Goal: Task Accomplishment & Management: Complete application form

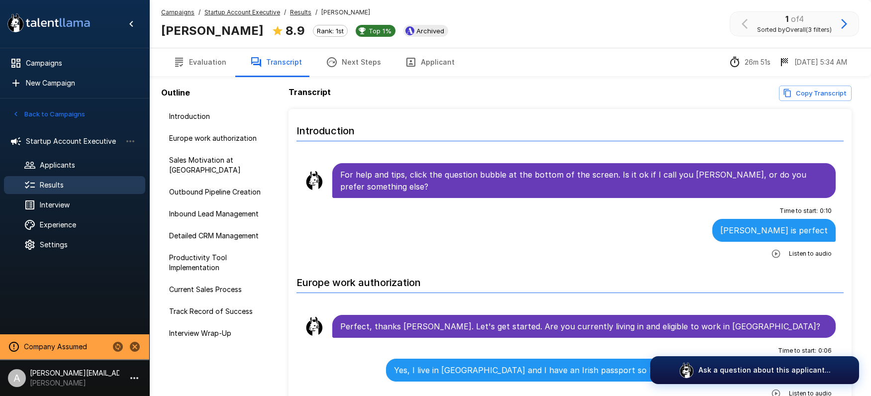
scroll to position [2247, 0]
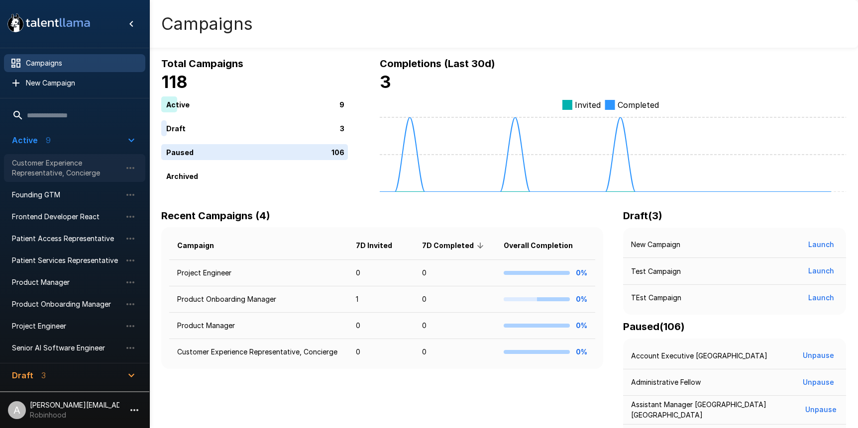
click at [61, 174] on span "Customer Experience Representative, Concierge" at bounding box center [66, 168] width 109 height 20
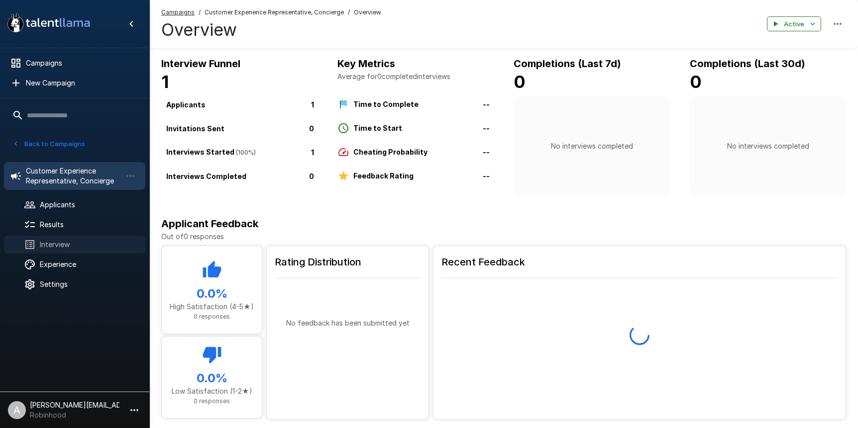
click at [67, 249] on span "Interview" at bounding box center [89, 245] width 98 height 10
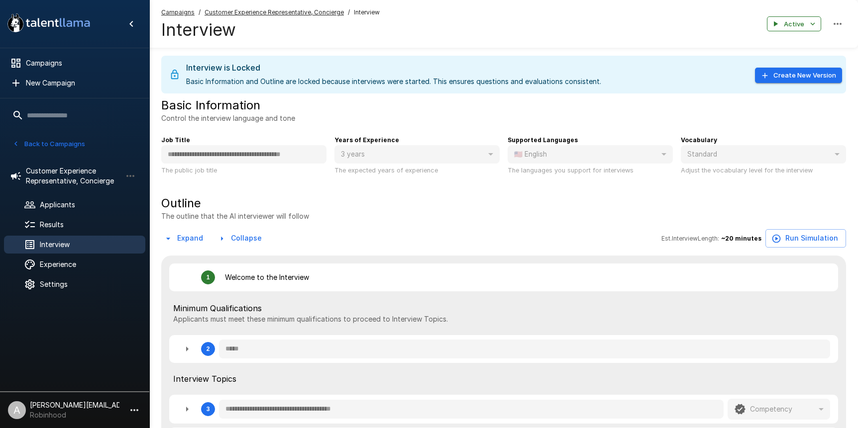
type textarea "*"
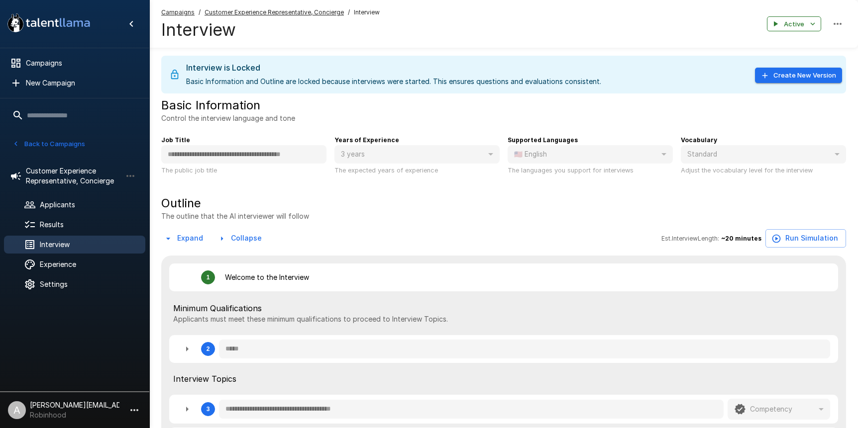
type textarea "*"
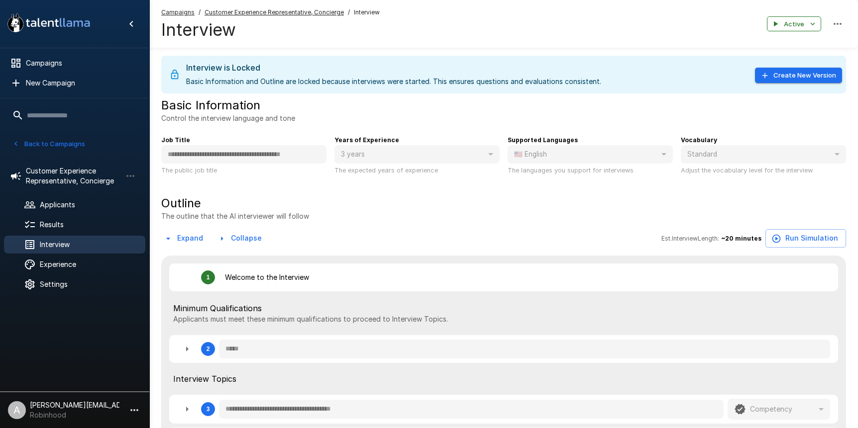
type textarea "*"
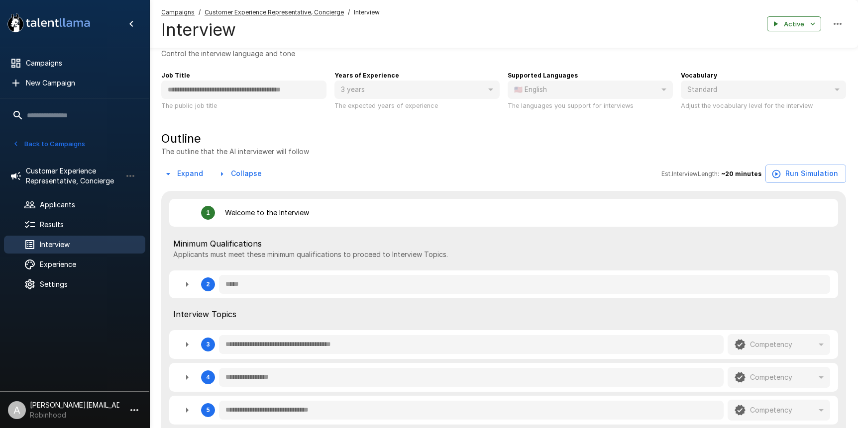
scroll to position [99, 0]
